Goal: Transaction & Acquisition: Book appointment/travel/reservation

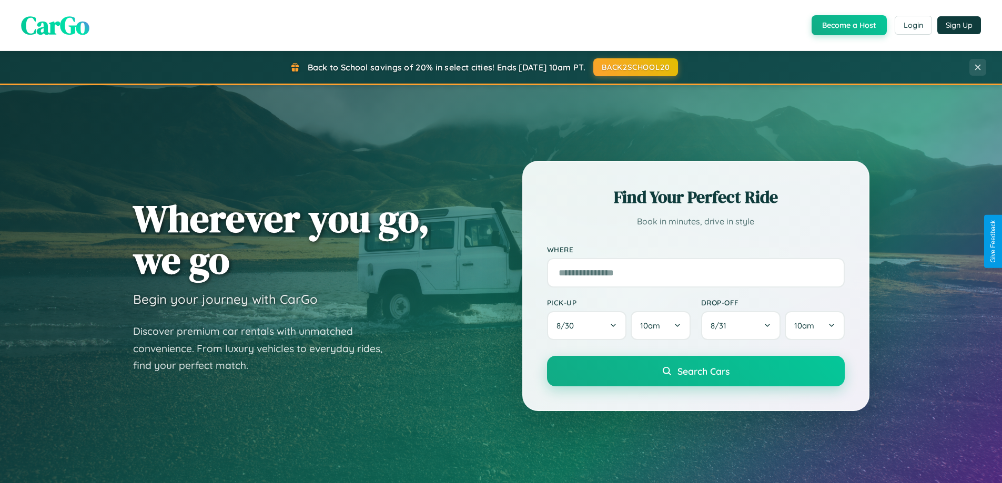
scroll to position [724, 0]
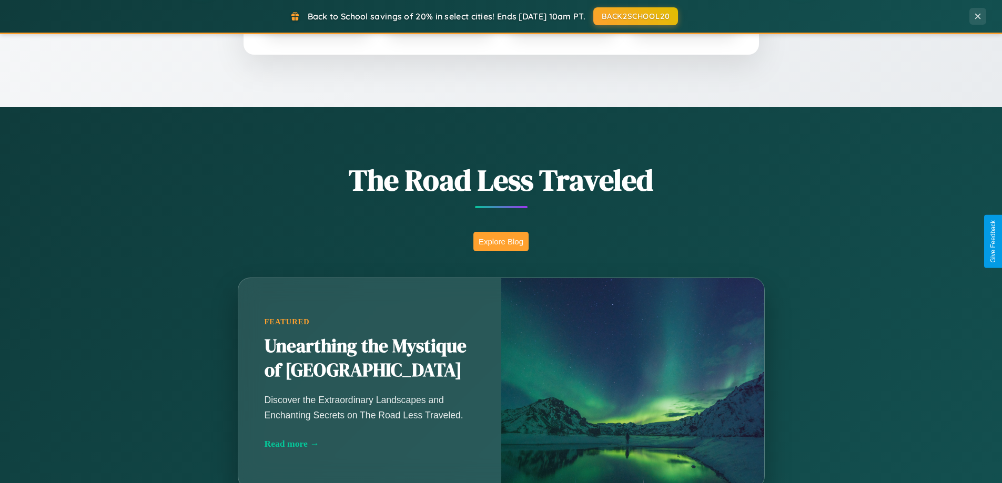
click at [501, 241] on button "Explore Blog" at bounding box center [500, 241] width 55 height 19
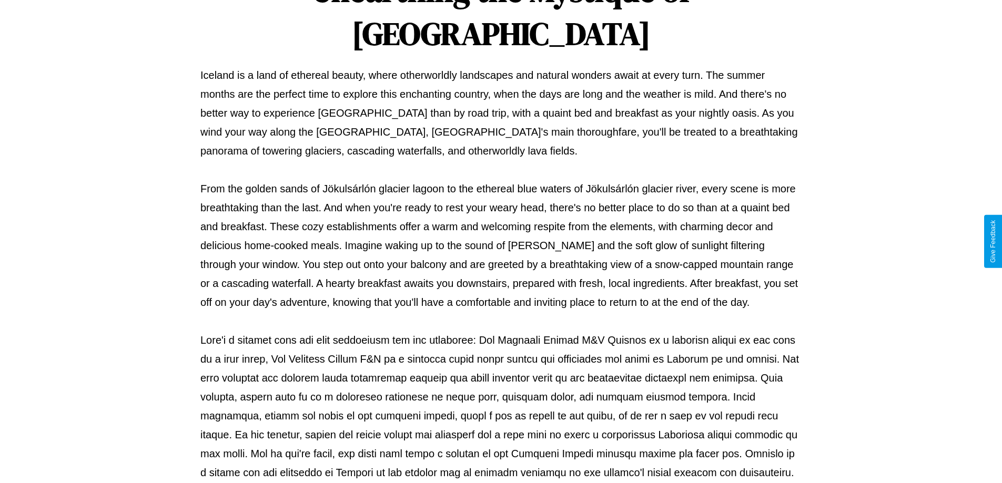
scroll to position [340, 0]
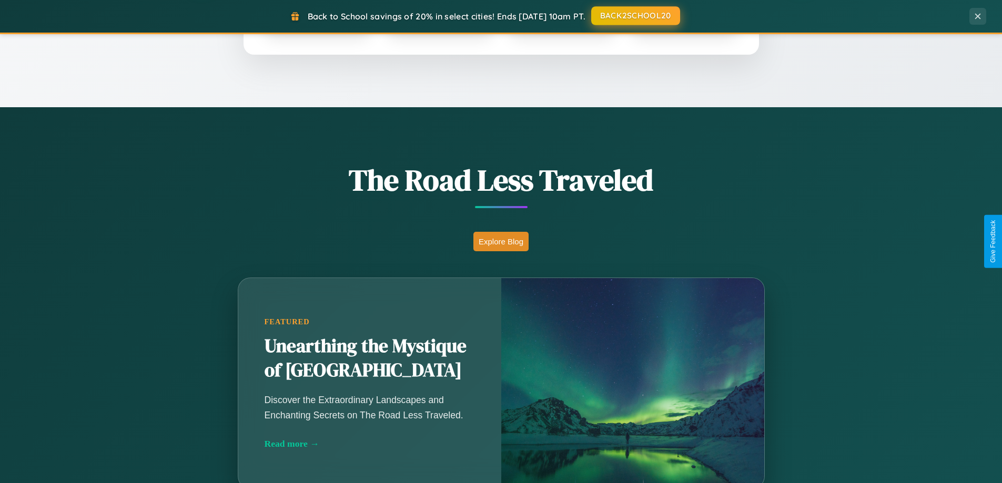
click at [635, 16] on button "BACK2SCHOOL20" at bounding box center [635, 15] width 89 height 19
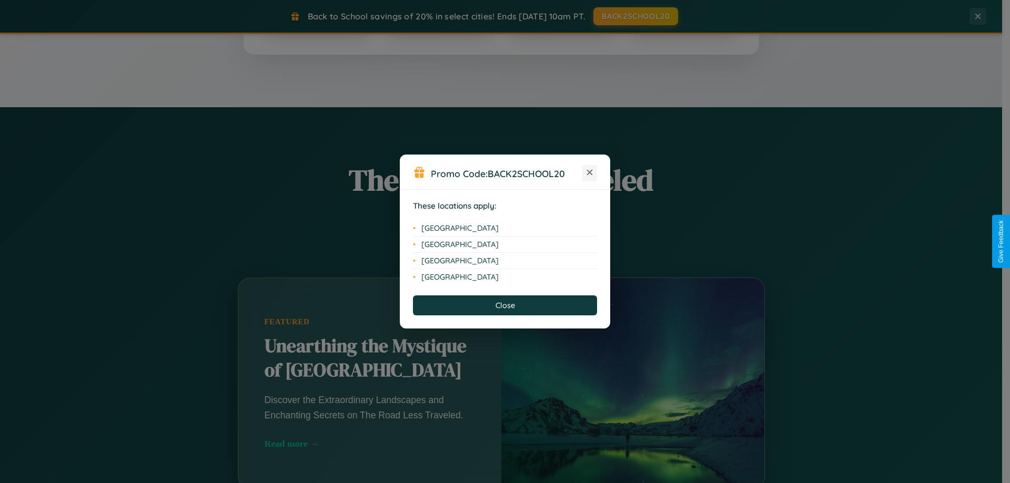
click at [590, 173] on icon at bounding box center [590, 173] width 6 height 6
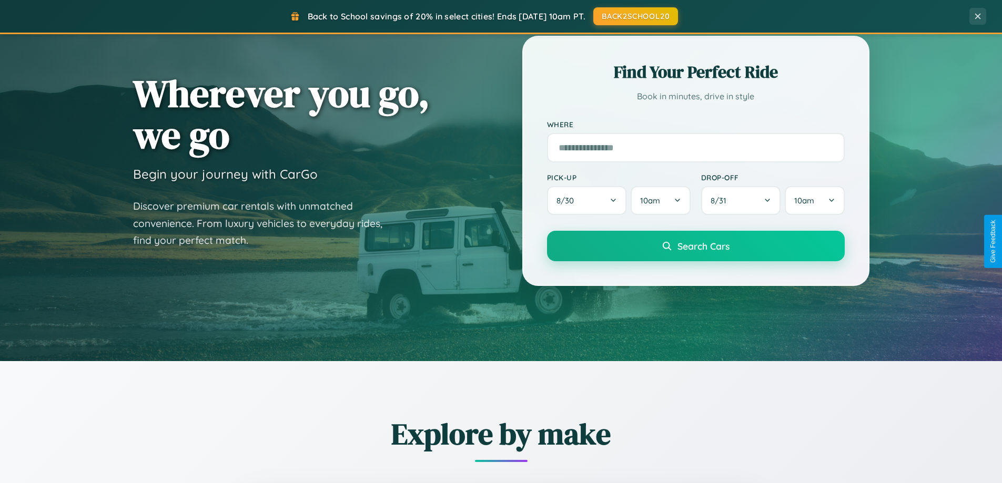
scroll to position [31, 0]
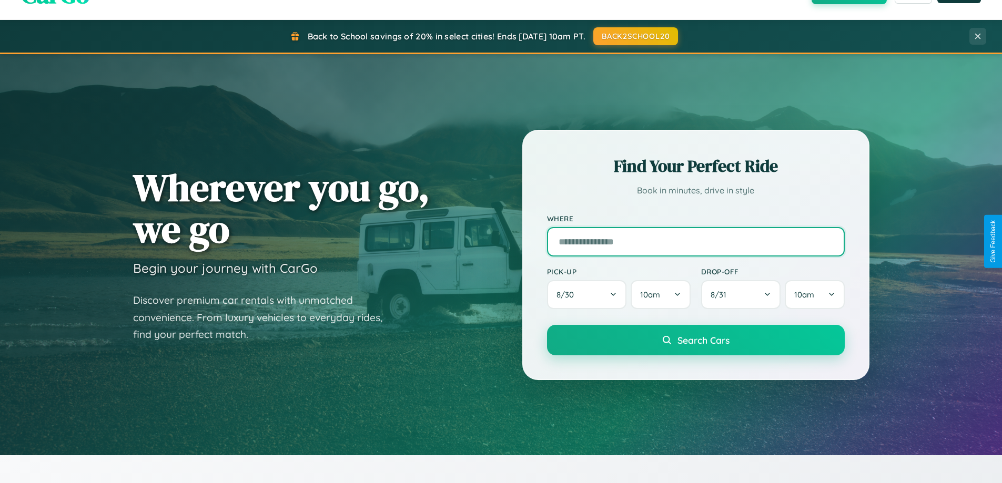
click at [695, 241] on input "text" at bounding box center [696, 241] width 298 height 29
type input "******"
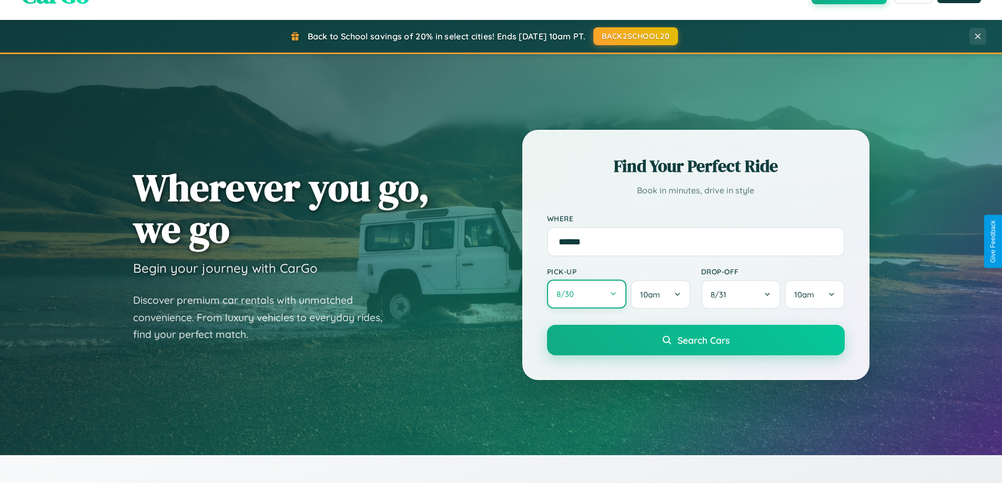
click at [587, 295] on button "8 / 30" at bounding box center [587, 294] width 80 height 29
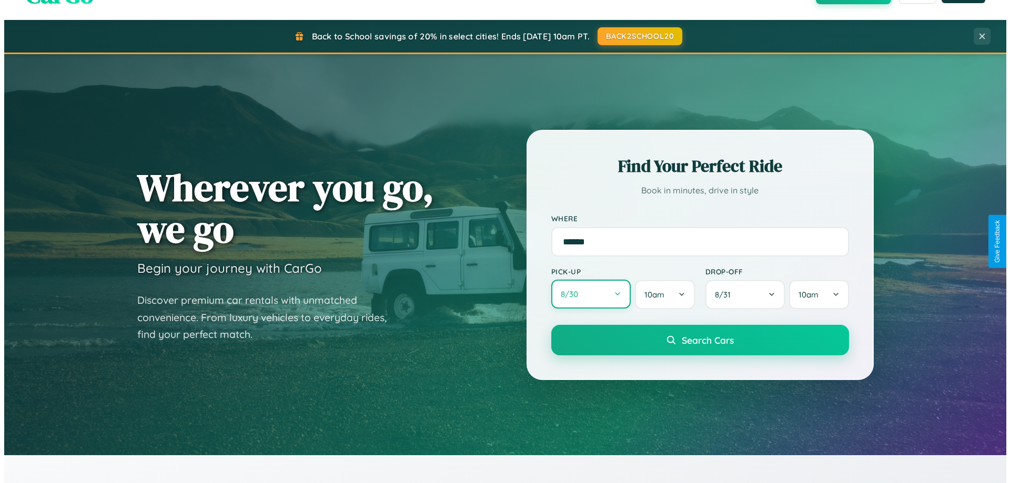
select select "*"
select select "****"
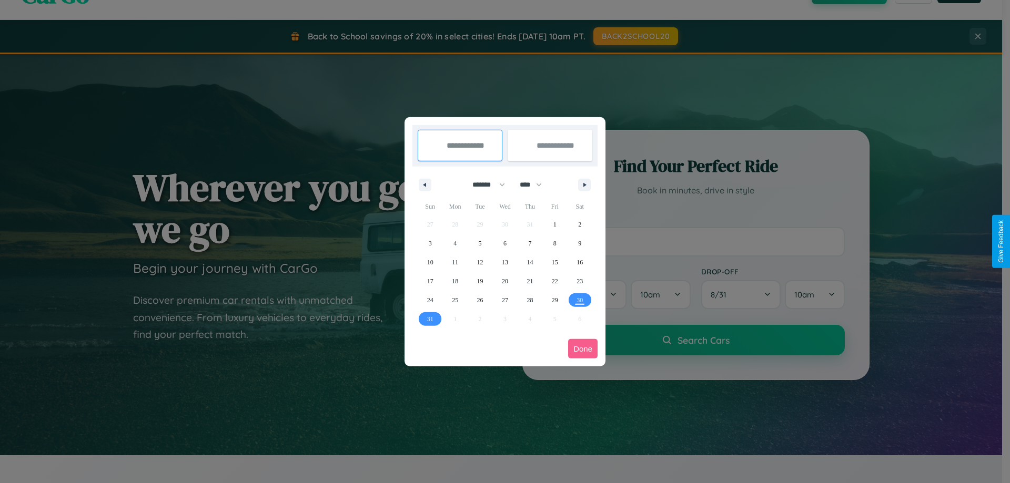
drag, startPoint x: 484, startPoint y: 185, endPoint x: 505, endPoint y: 211, distance: 33.7
click at [484, 185] on select "******* ******** ***** ***** *** **** **** ****** ********* ******* ******** **…" at bounding box center [486, 184] width 45 height 17
select select "*"
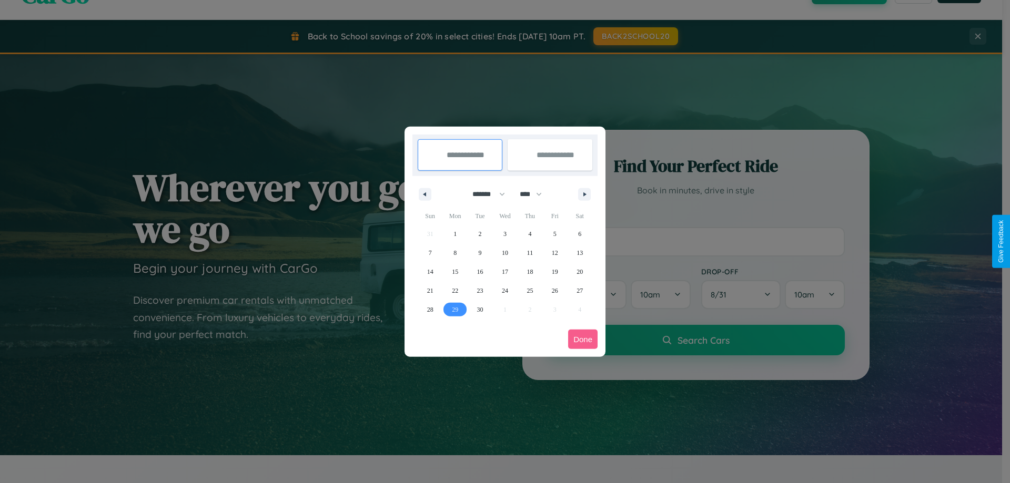
click at [455, 309] on span "29" at bounding box center [455, 309] width 6 height 19
type input "**********"
click at [480, 309] on span "30" at bounding box center [480, 309] width 6 height 19
type input "**********"
click at [583, 339] on button "Done" at bounding box center [582, 339] width 29 height 19
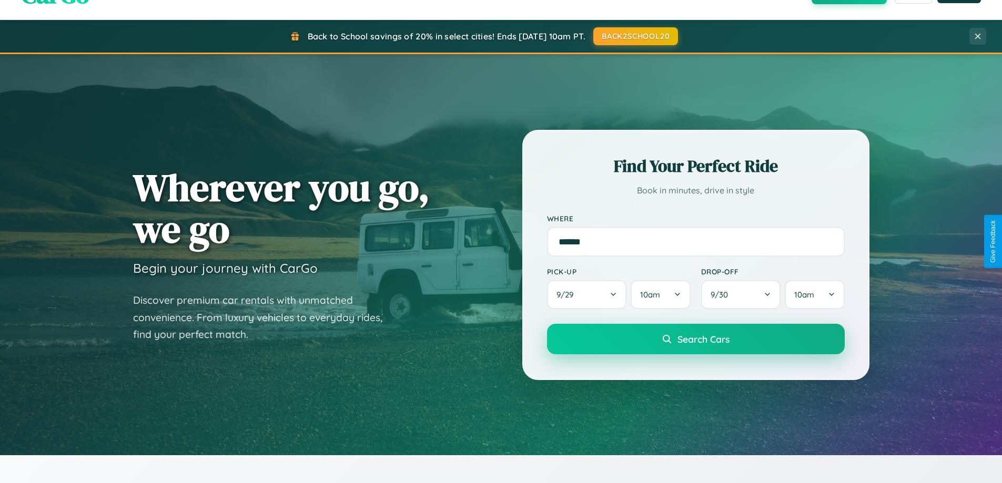
click at [695, 339] on span "Search Cars" at bounding box center [704, 339] width 52 height 12
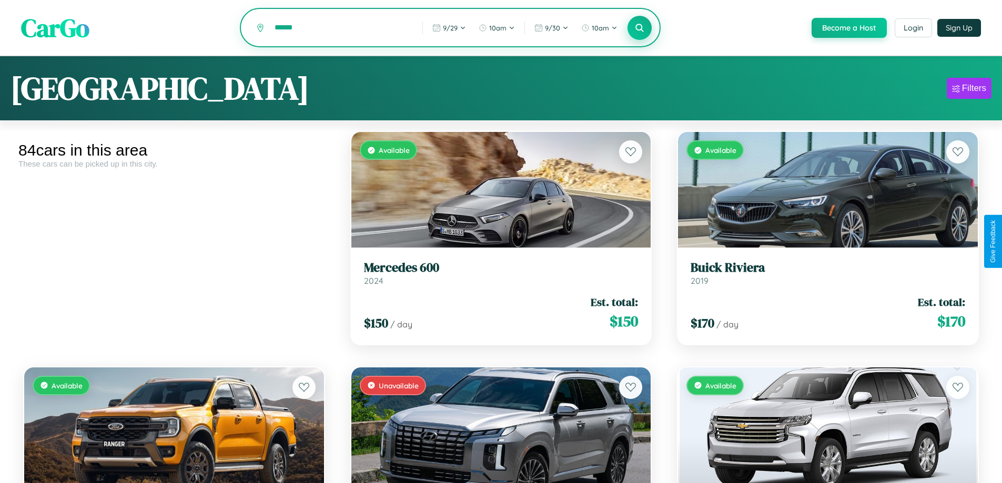
type input "******"
click at [639, 28] on icon at bounding box center [640, 28] width 10 height 10
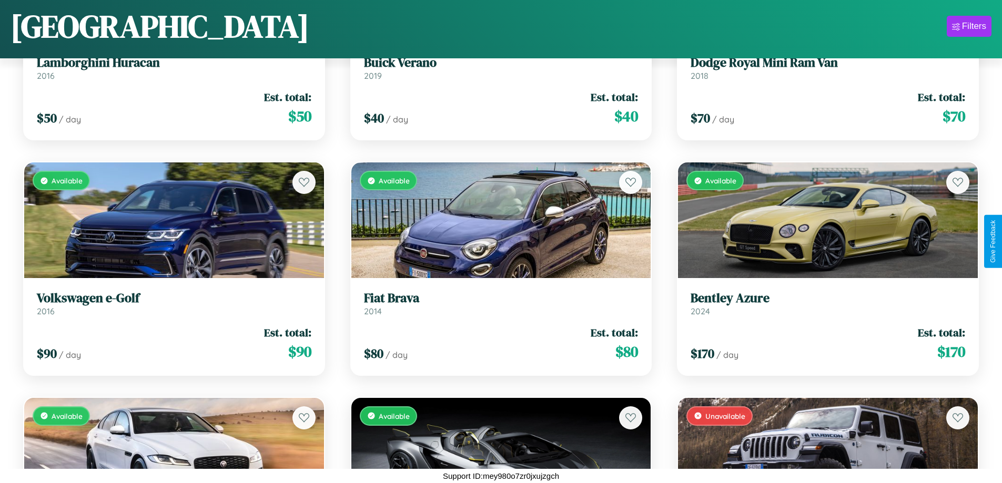
scroll to position [855, 0]
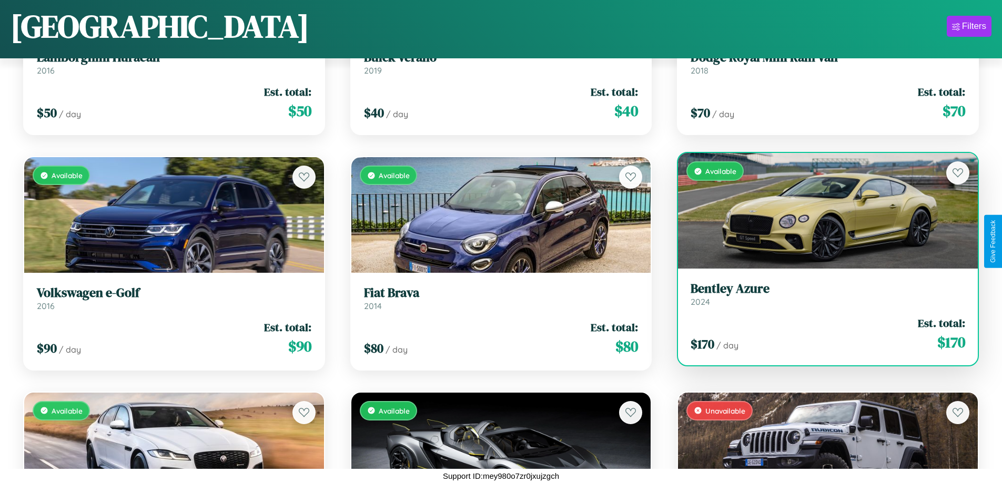
click at [821, 213] on div "Available" at bounding box center [828, 211] width 300 height 116
click at [821, 211] on div "Available" at bounding box center [828, 211] width 300 height 116
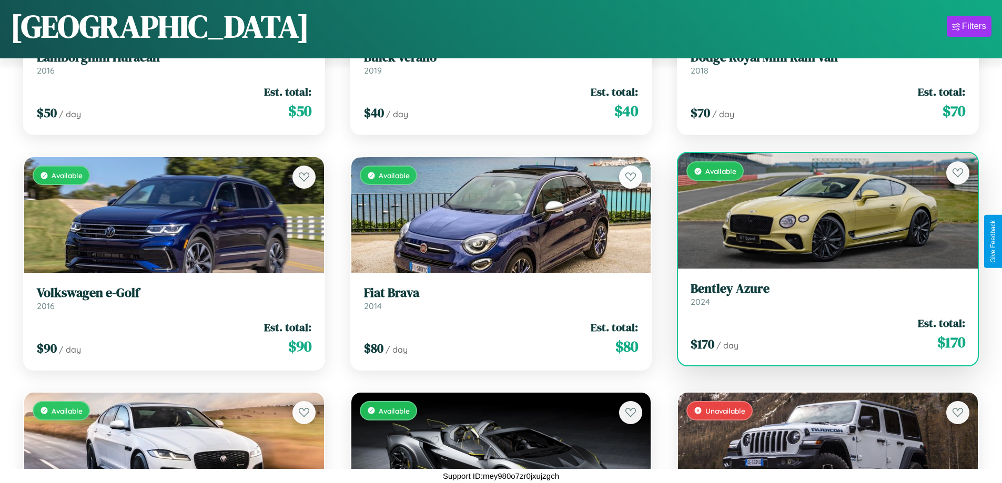
click at [821, 211] on div "Available" at bounding box center [828, 211] width 300 height 116
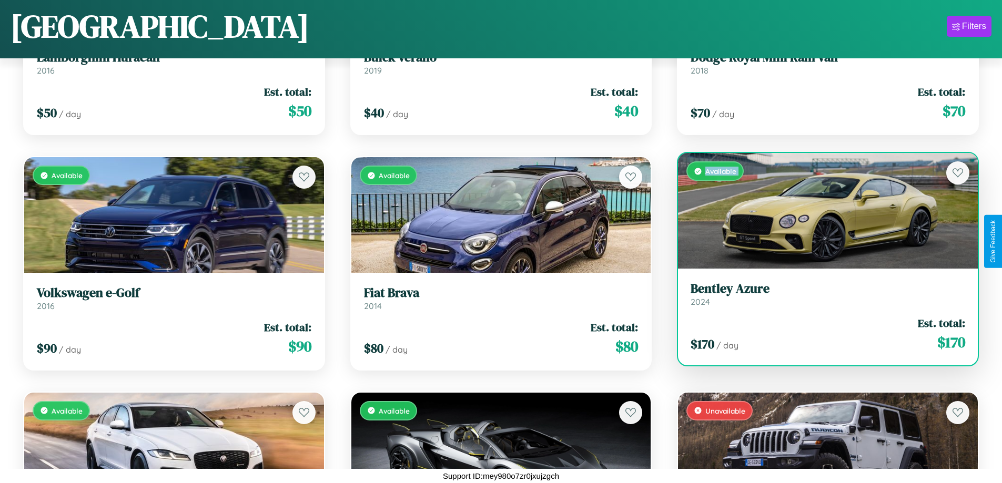
click at [821, 211] on div "Available" at bounding box center [828, 211] width 300 height 116
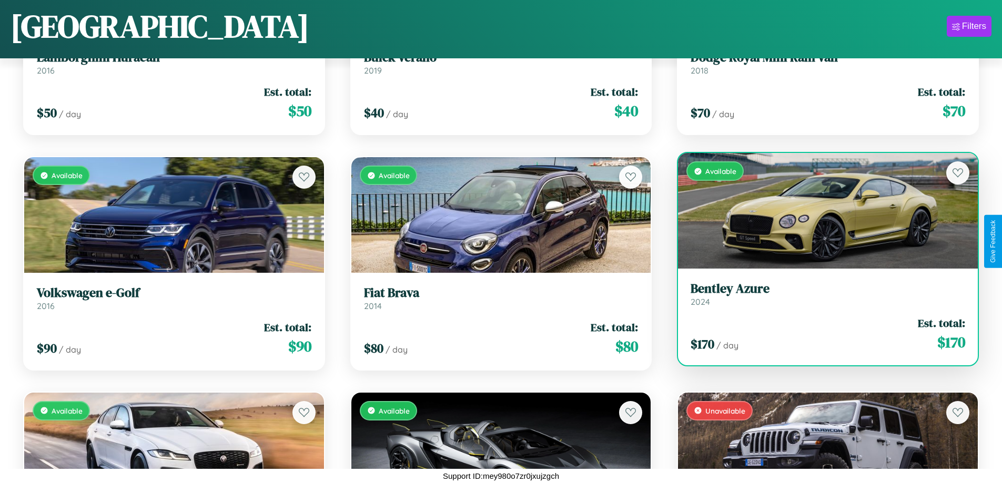
click at [821, 211] on div "Available" at bounding box center [828, 211] width 300 height 116
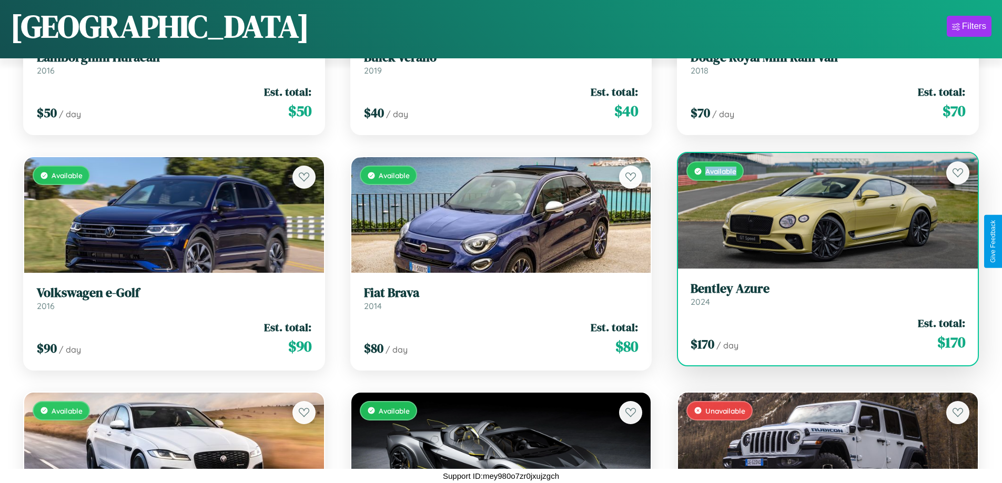
click at [821, 211] on div "Available" at bounding box center [828, 211] width 300 height 116
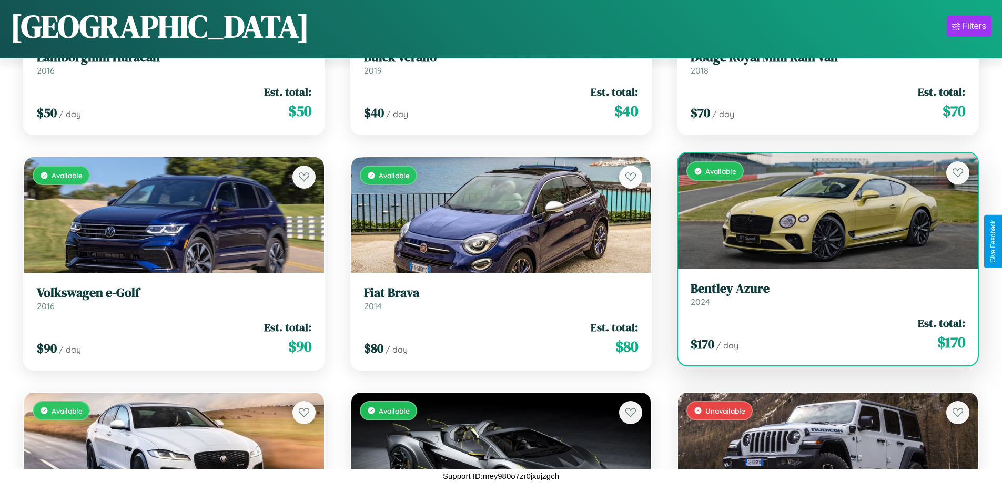
click at [821, 294] on h3 "Bentley Azure" at bounding box center [828, 288] width 275 height 15
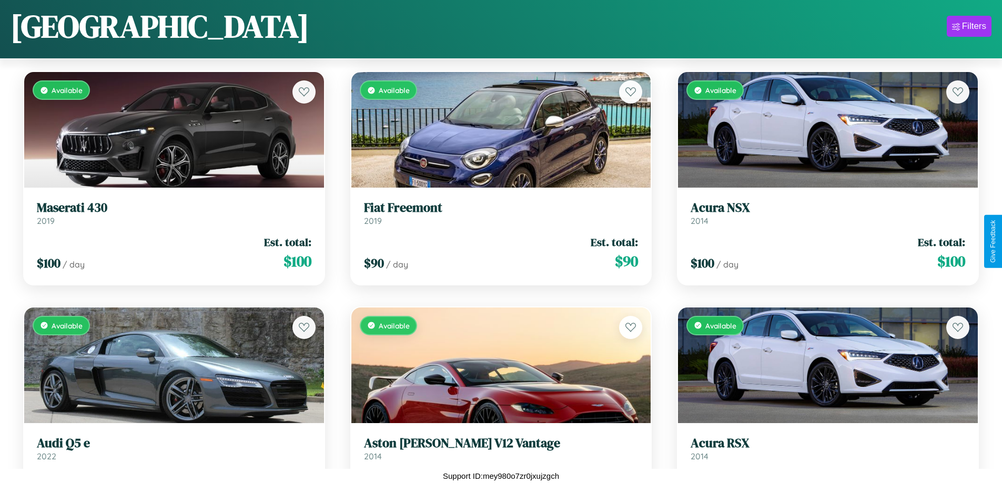
scroll to position [6677, 0]
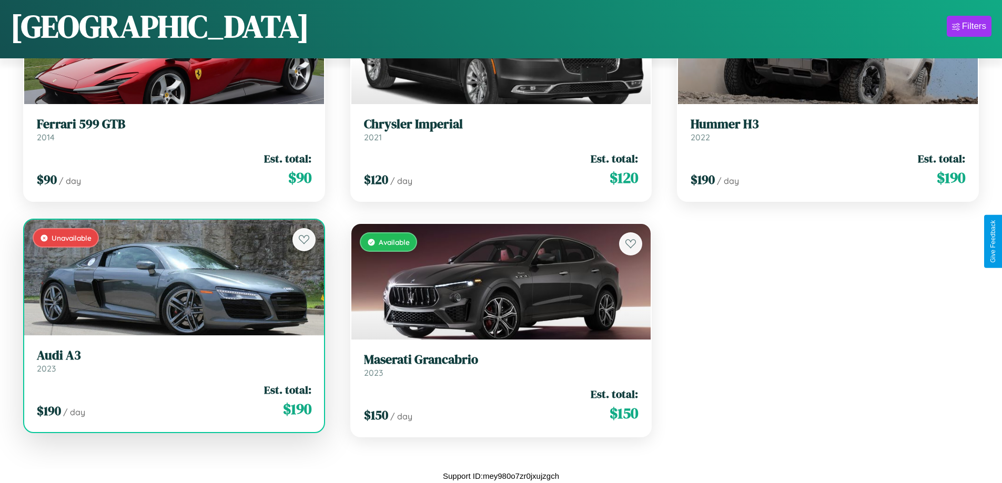
click at [173, 365] on link "Audi A3 2023" at bounding box center [174, 361] width 275 height 26
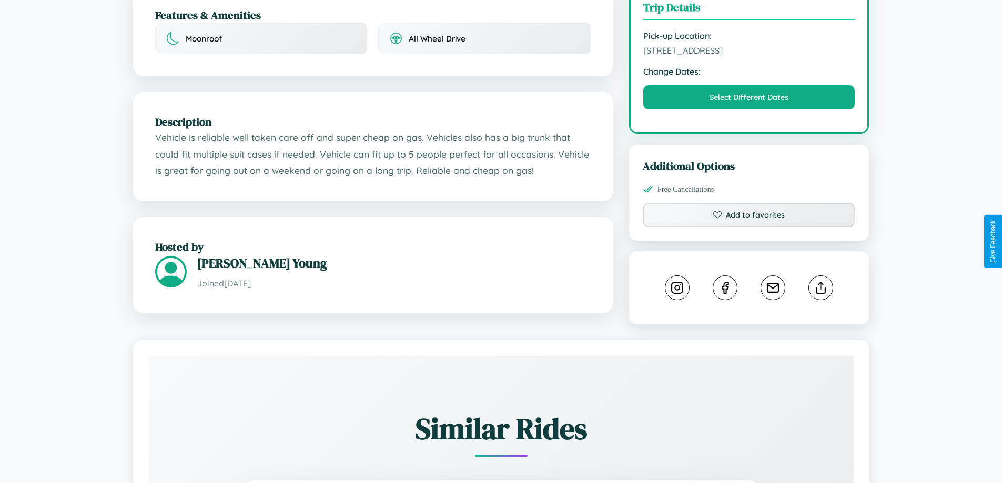
scroll to position [346, 0]
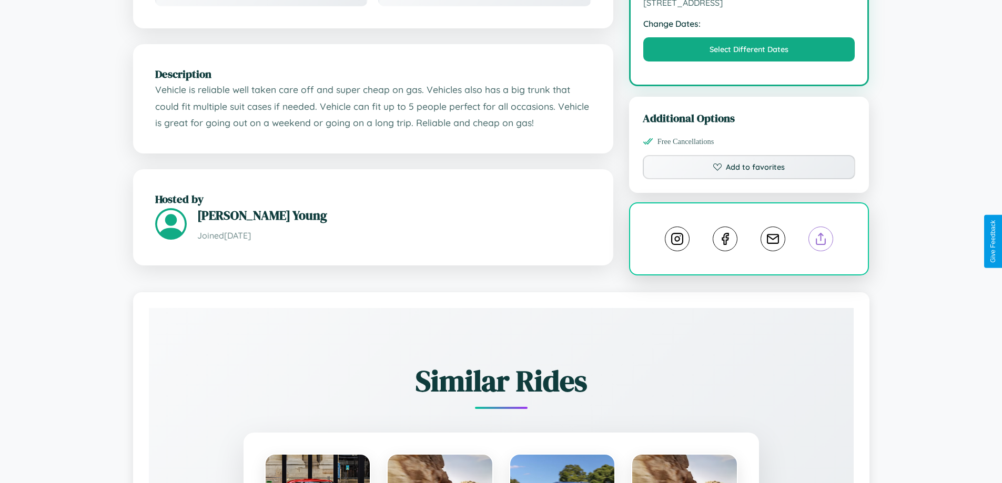
click at [821, 240] on line at bounding box center [821, 237] width 0 height 7
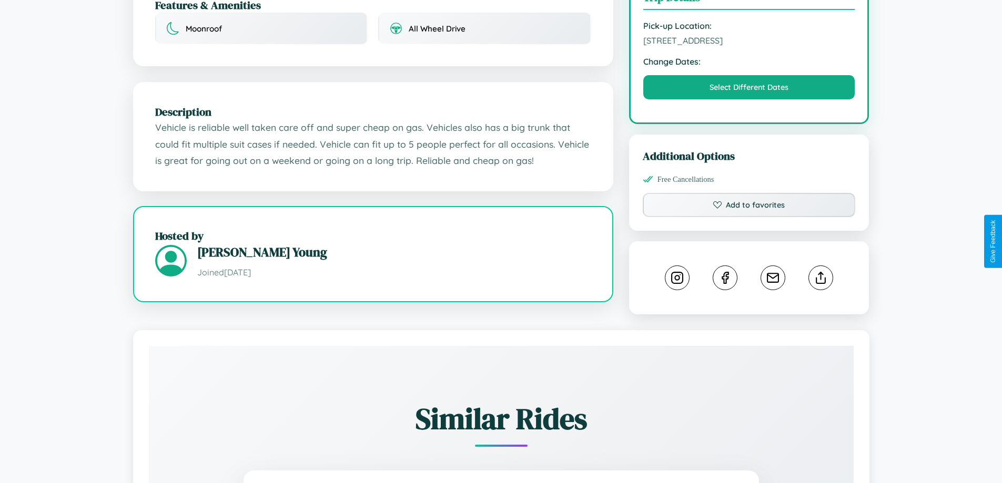
scroll to position [273, 0]
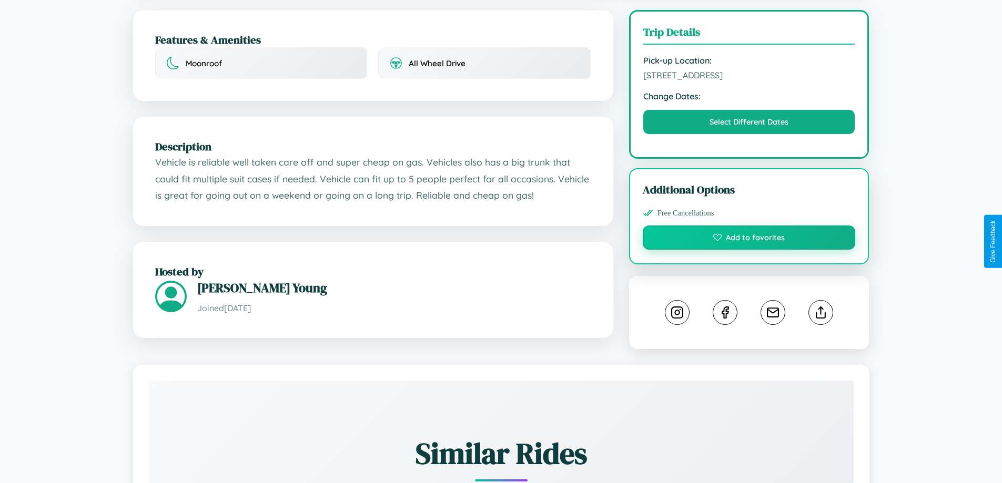
click at [749, 239] on button "Add to favorites" at bounding box center [749, 238] width 213 height 24
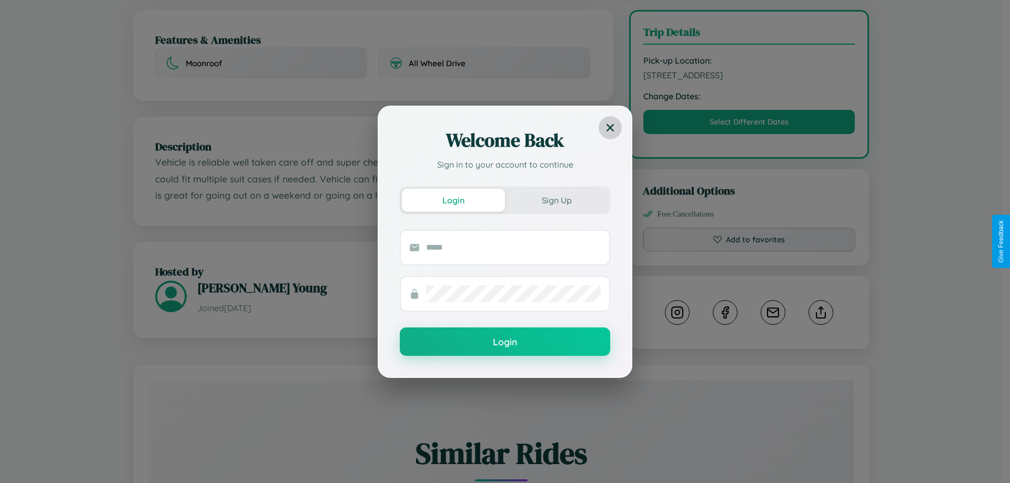
click at [610, 127] on icon at bounding box center [609, 127] width 7 height 7
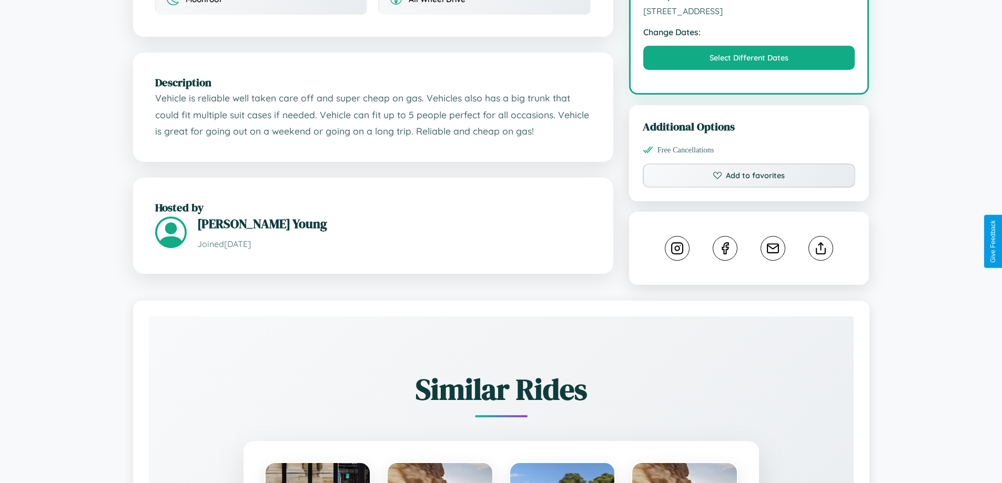
scroll to position [346, 0]
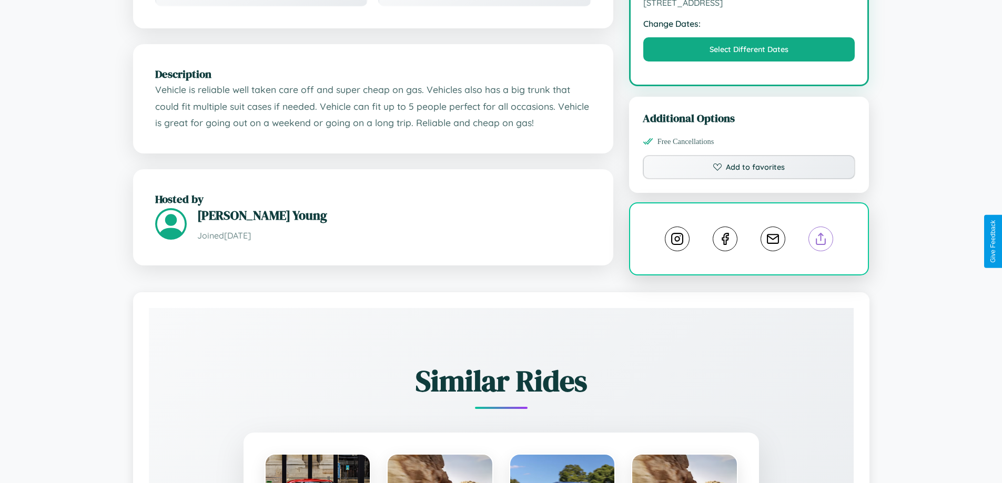
click at [821, 240] on line at bounding box center [821, 237] width 0 height 7
